Goal: Information Seeking & Learning: Learn about a topic

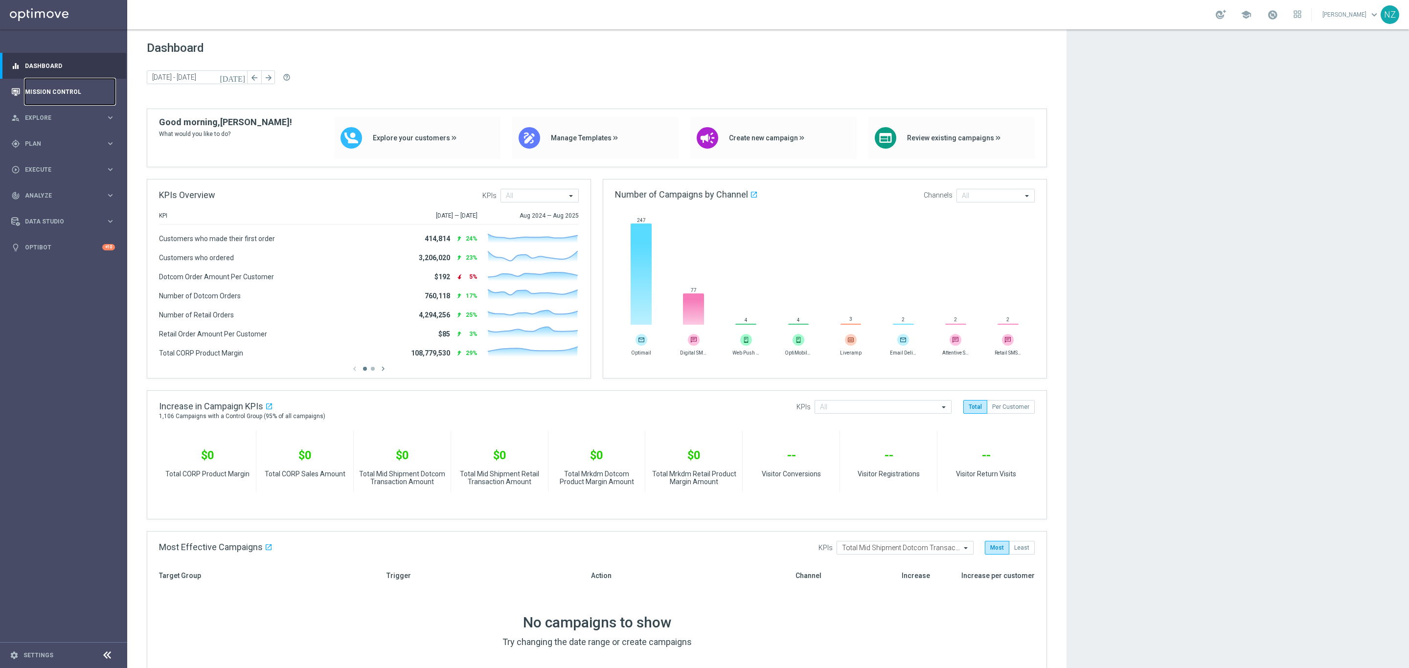
click at [41, 96] on link "Mission Control" at bounding box center [70, 92] width 90 height 26
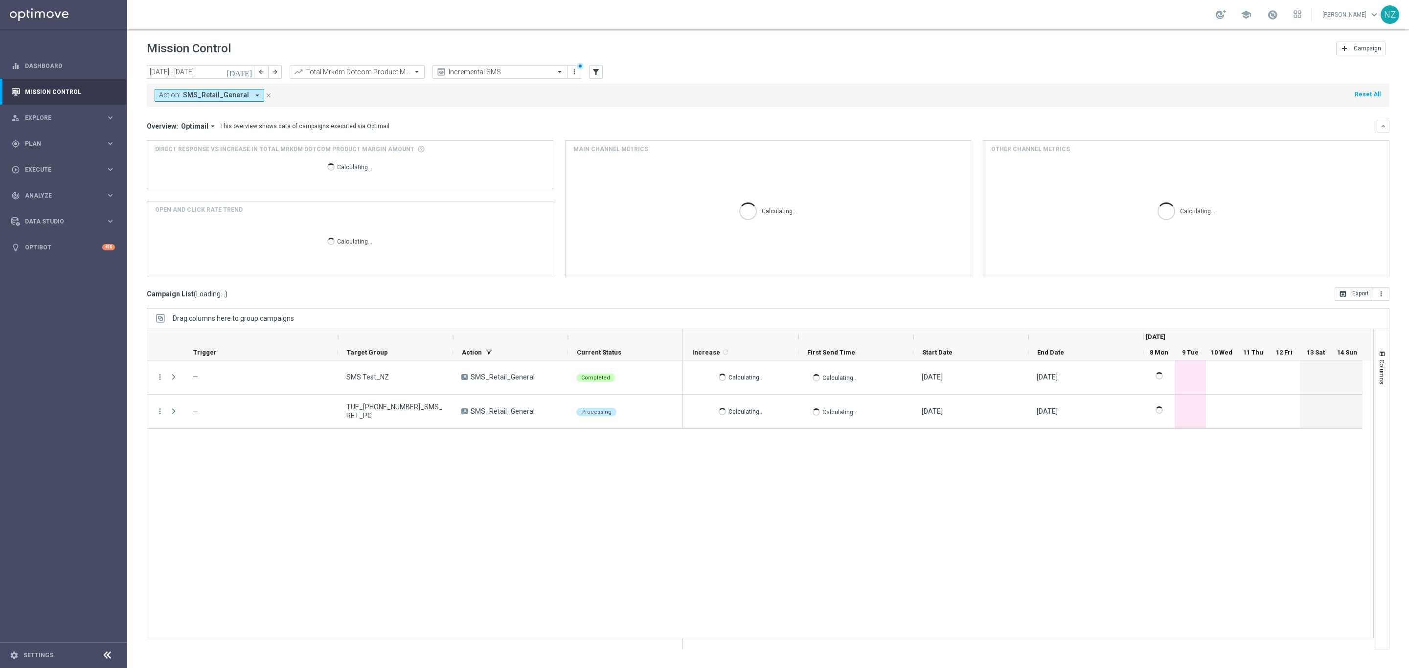
click at [972, 86] on div "Action: SMS_Retail_General arrow_drop_down close Reset All" at bounding box center [768, 95] width 1242 height 23
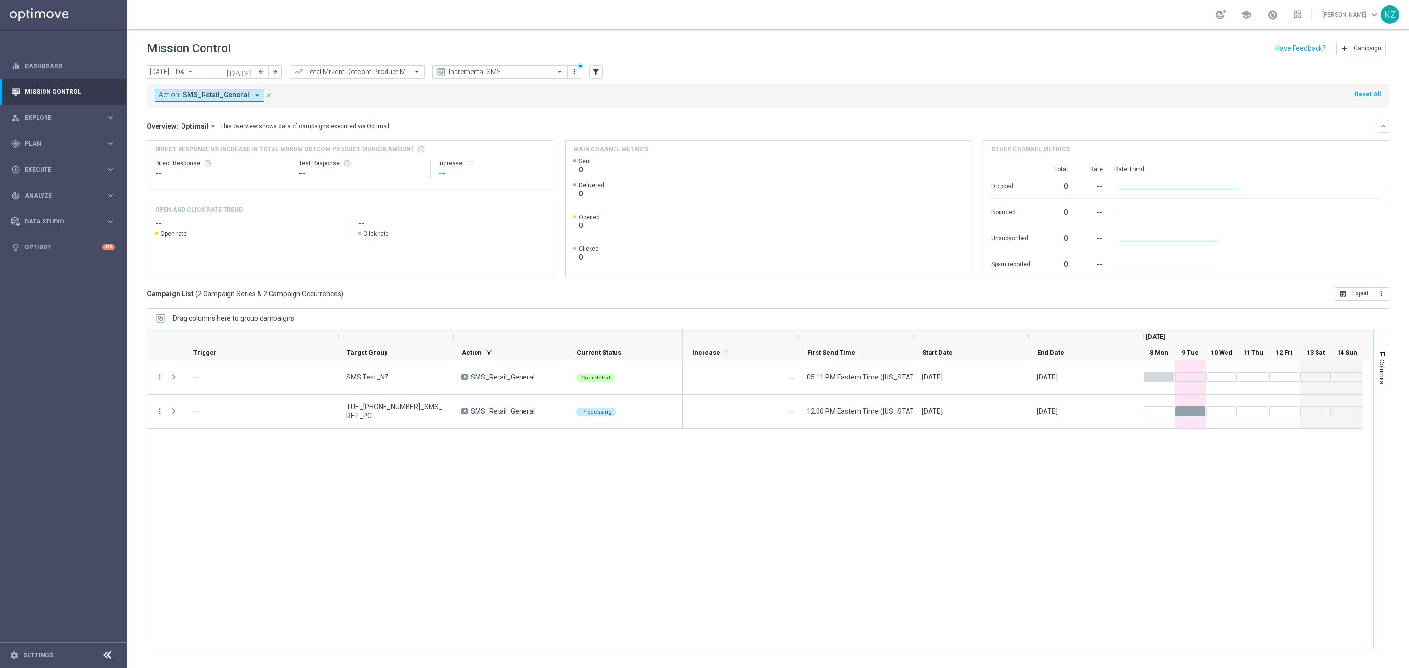
click at [521, 66] on div "Incremental SMS" at bounding box center [499, 72] width 135 height 14
click at [505, 138] on label "Incremental Promo Sales/Margin" at bounding box center [480, 139] width 84 height 8
click at [758, 101] on div "Action: SMS_Retail_General arrow_drop_down close Reset All" at bounding box center [768, 95] width 1242 height 23
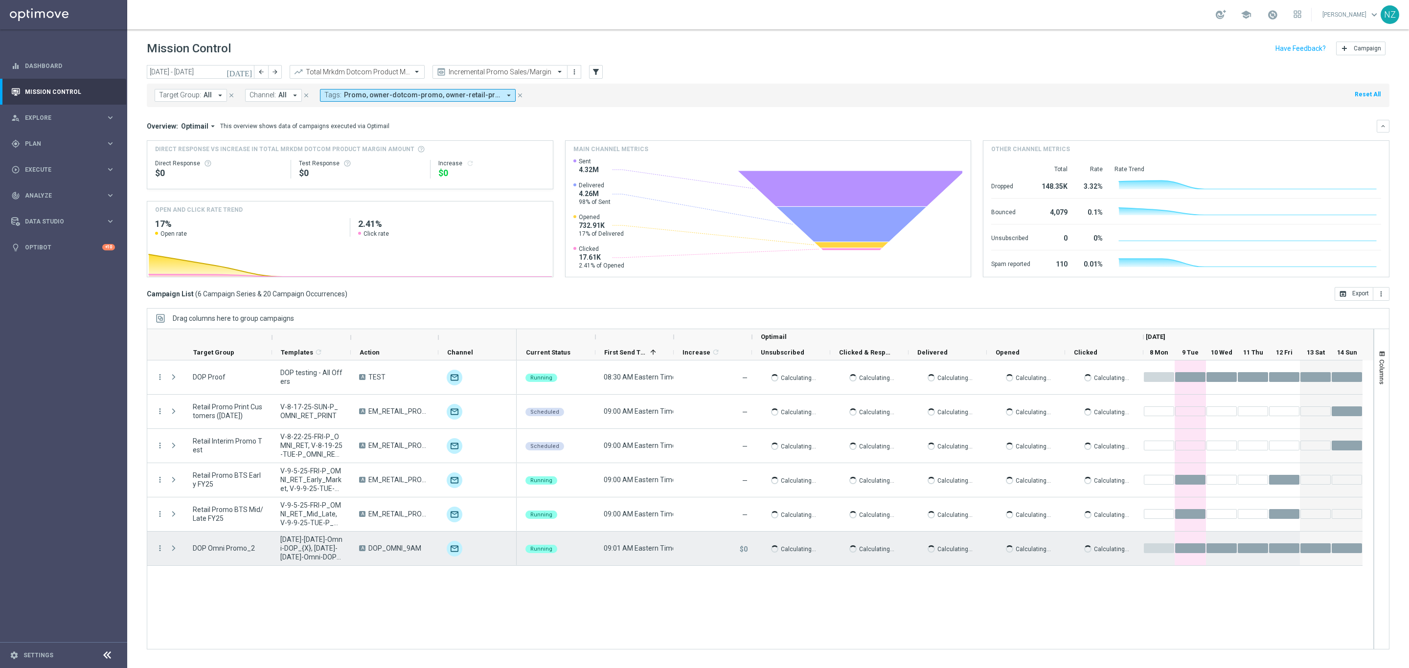
click at [176, 552] on span "Press SPACE to select this row." at bounding box center [173, 548] width 9 height 9
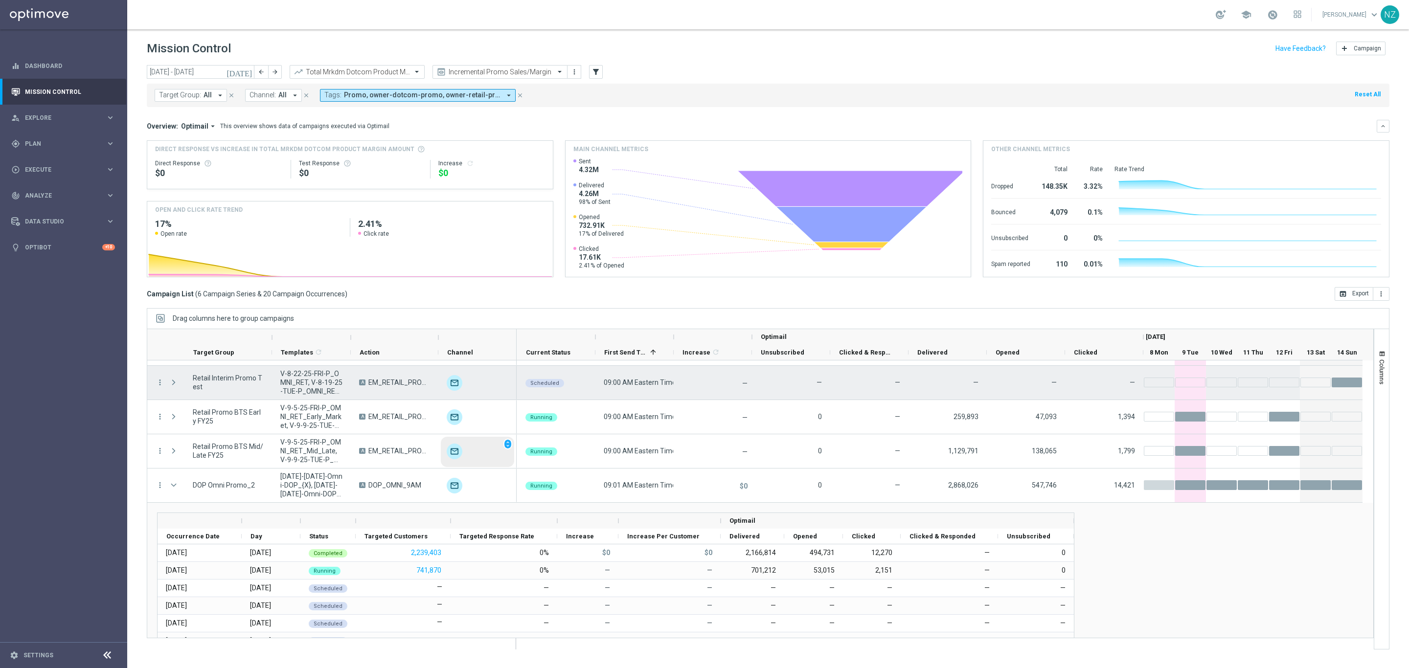
scroll to position [105, 0]
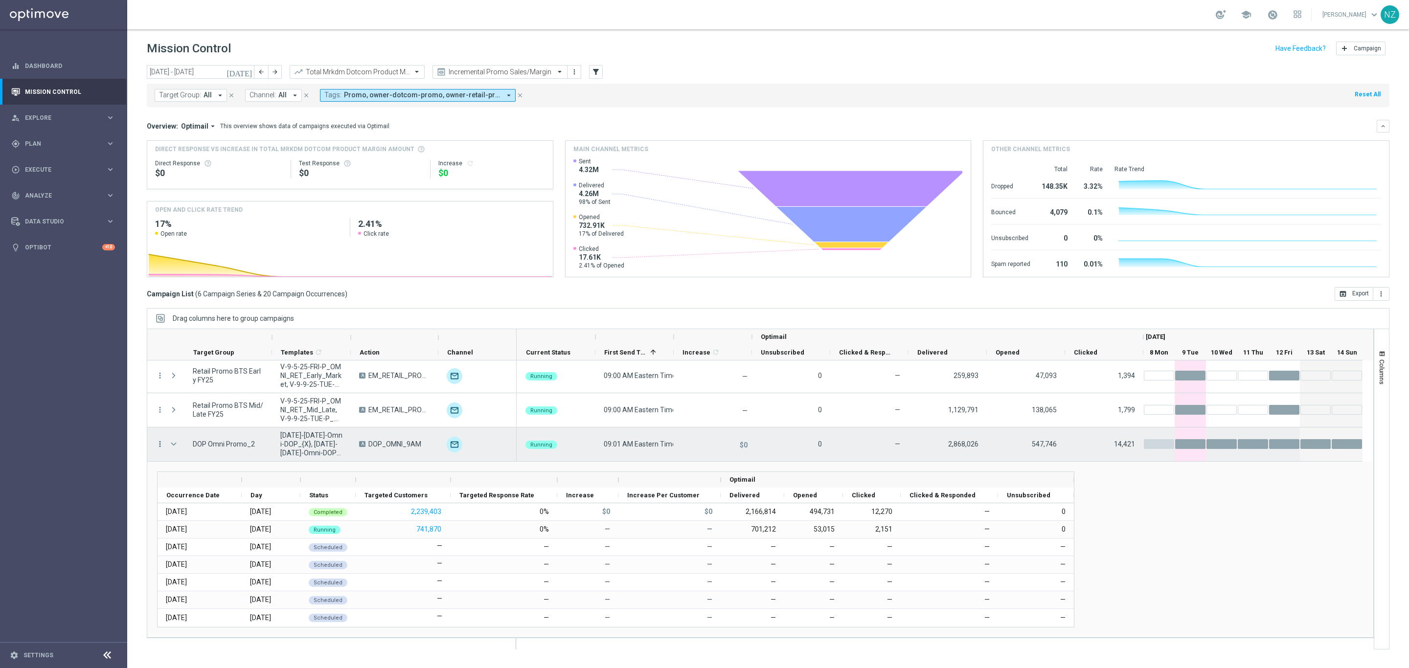
click at [163, 447] on icon "more_vert" at bounding box center [160, 444] width 9 height 9
click at [214, 452] on span "Campaign Details" at bounding box center [204, 450] width 49 height 7
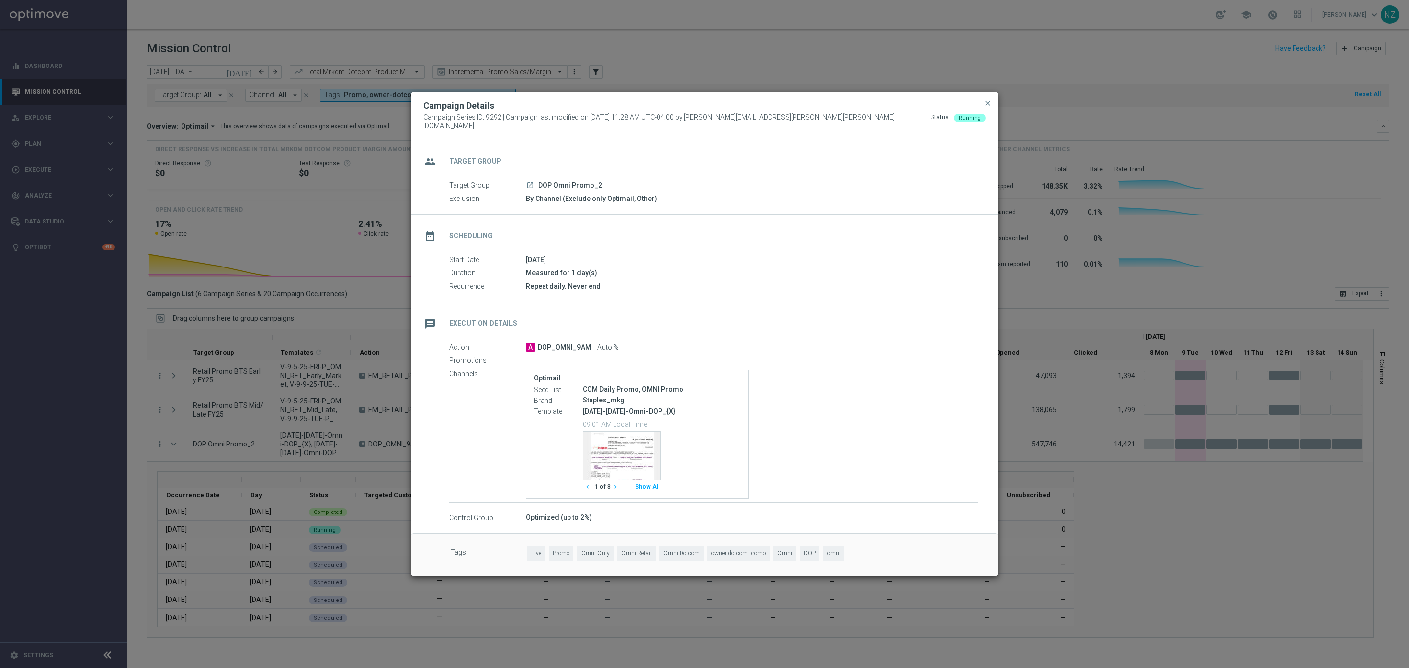
click at [653, 483] on button "Show All" at bounding box center [646, 486] width 27 height 13
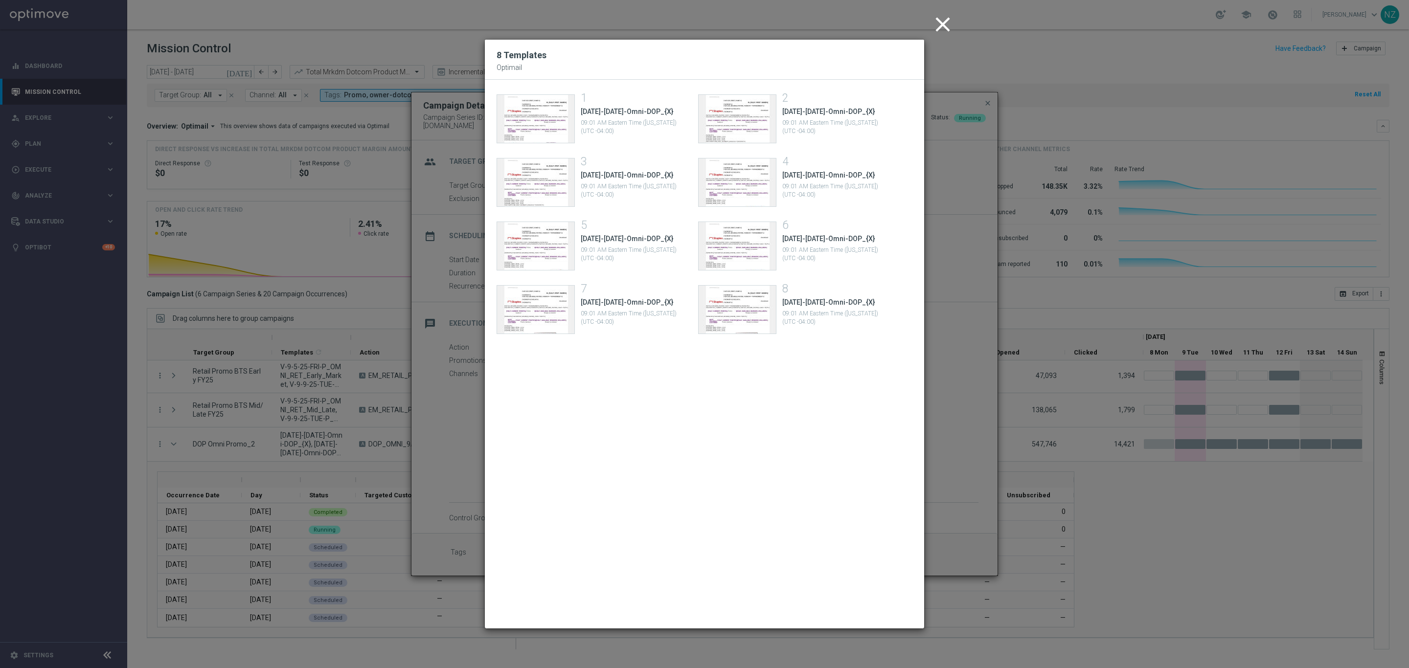
click at [938, 20] on icon "close" at bounding box center [942, 24] width 24 height 24
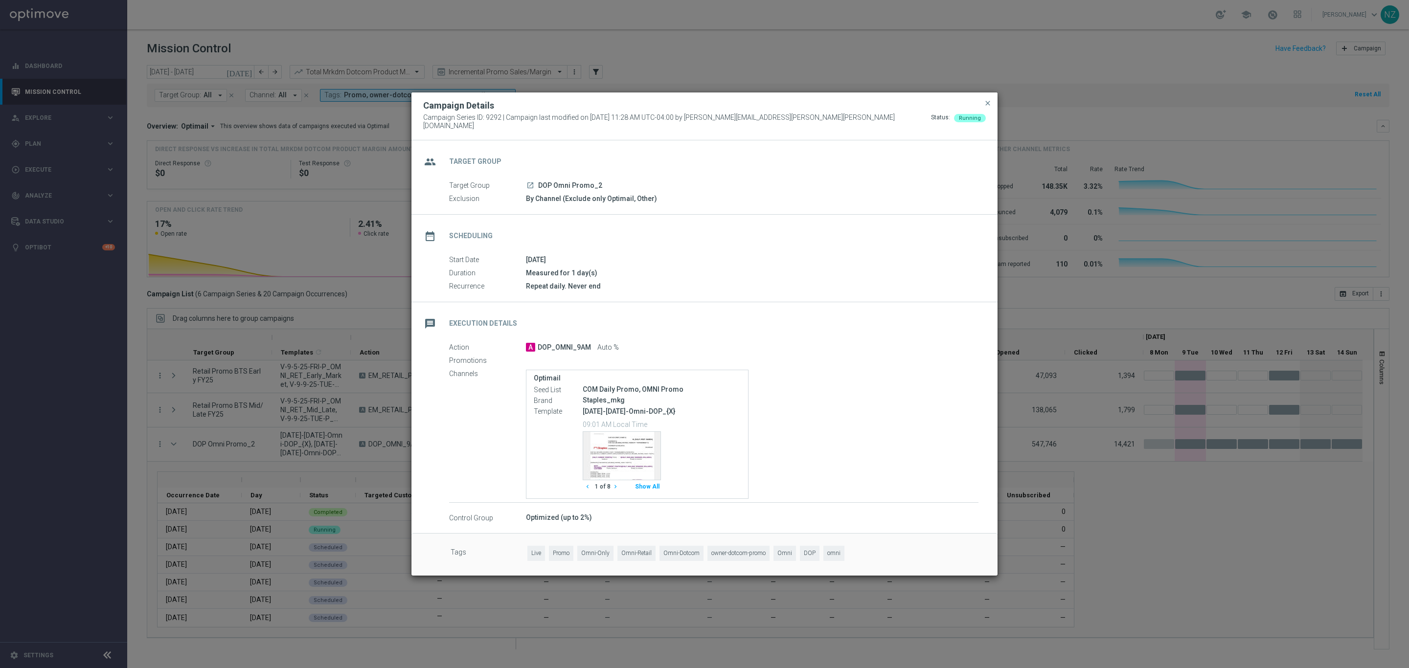
click at [987, 101] on button "close" at bounding box center [988, 103] width 10 height 12
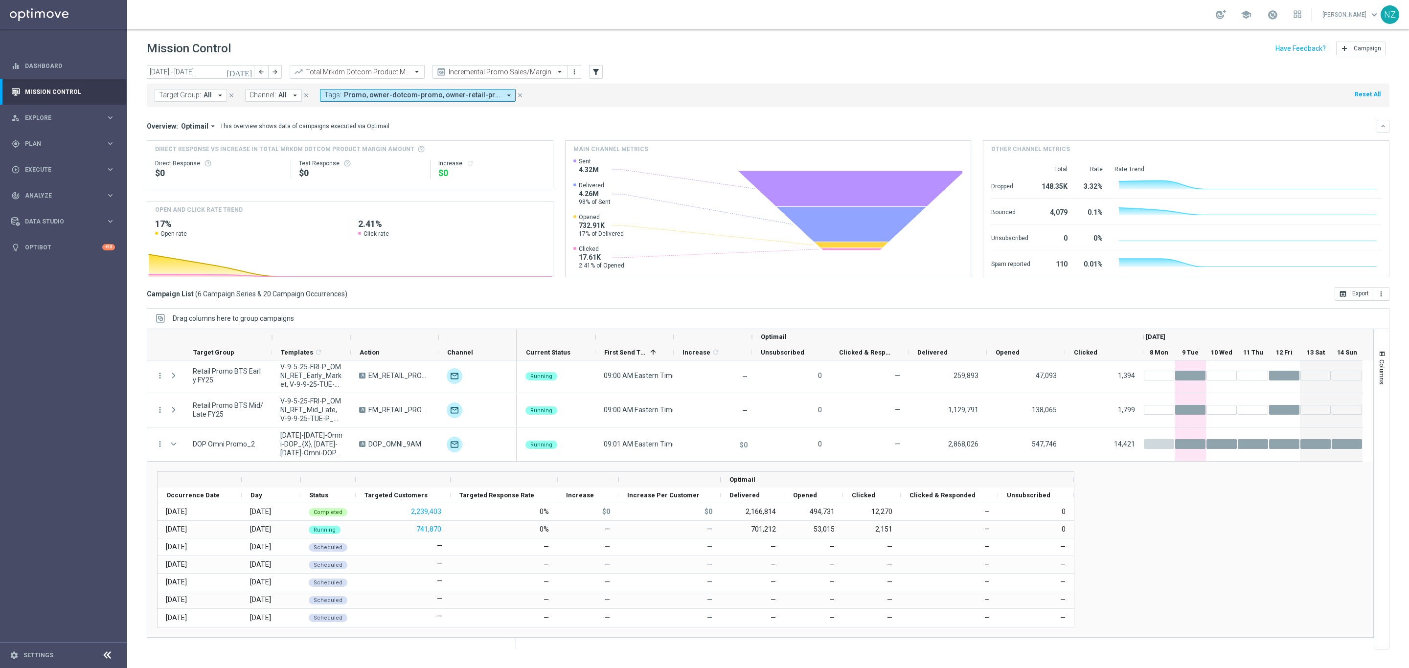
click at [1343, 9] on link "Nicole Zern keyboard_arrow_down" at bounding box center [1350, 14] width 59 height 15
click at [1313, 87] on div "library_books Courses New" at bounding box center [1334, 93] width 97 height 18
